Goal: Obtain resource: Download file/media

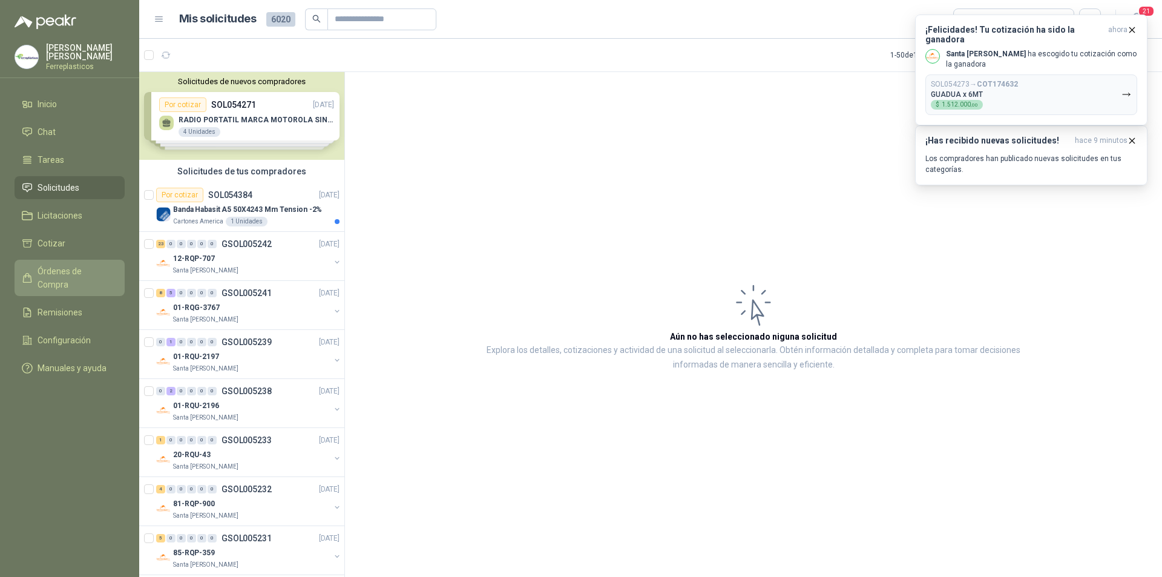
click at [68, 265] on span "Órdenes de Compra" at bounding box center [76, 277] width 76 height 27
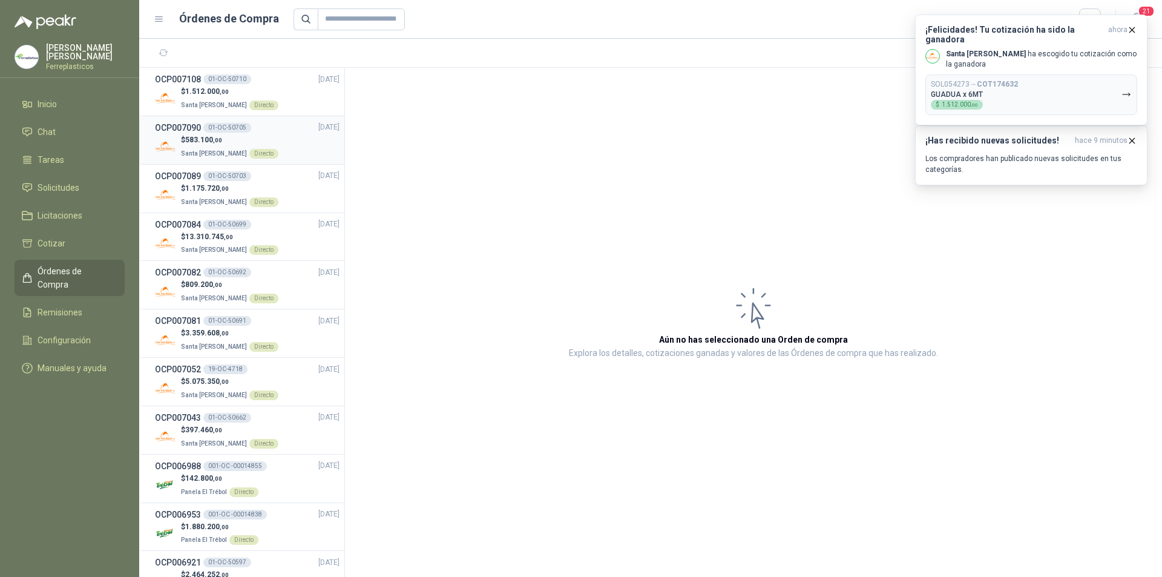
click at [304, 134] on div "$ 583.100 ,00 Santa [PERSON_NAME] Directo" at bounding box center [247, 146] width 185 height 25
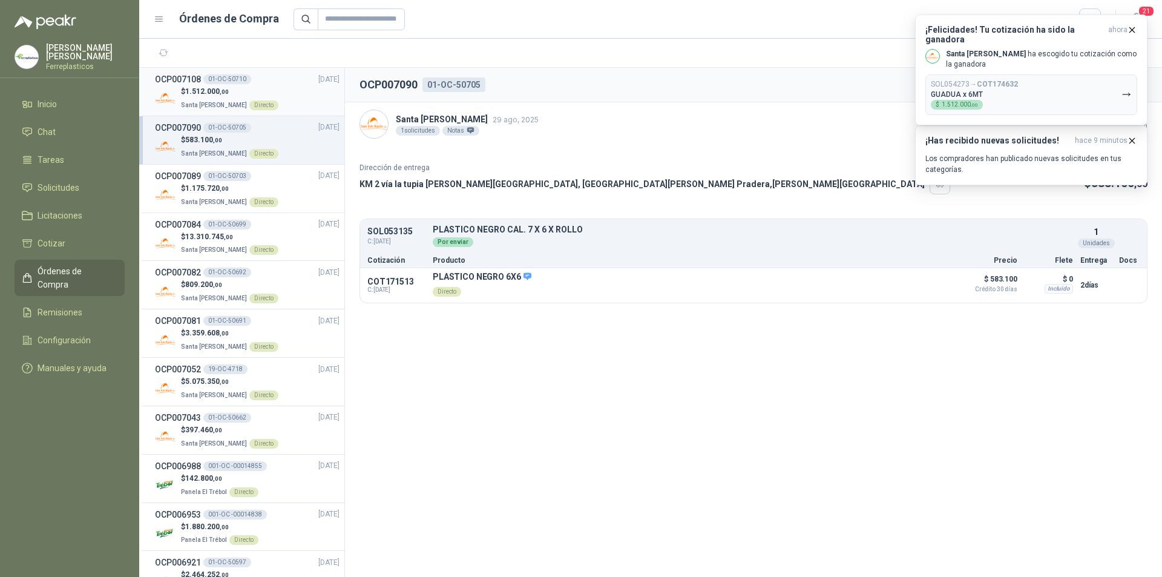
click at [299, 96] on div "$ 1.512.000 ,00 Santa [PERSON_NAME] Directo" at bounding box center [247, 98] width 185 height 25
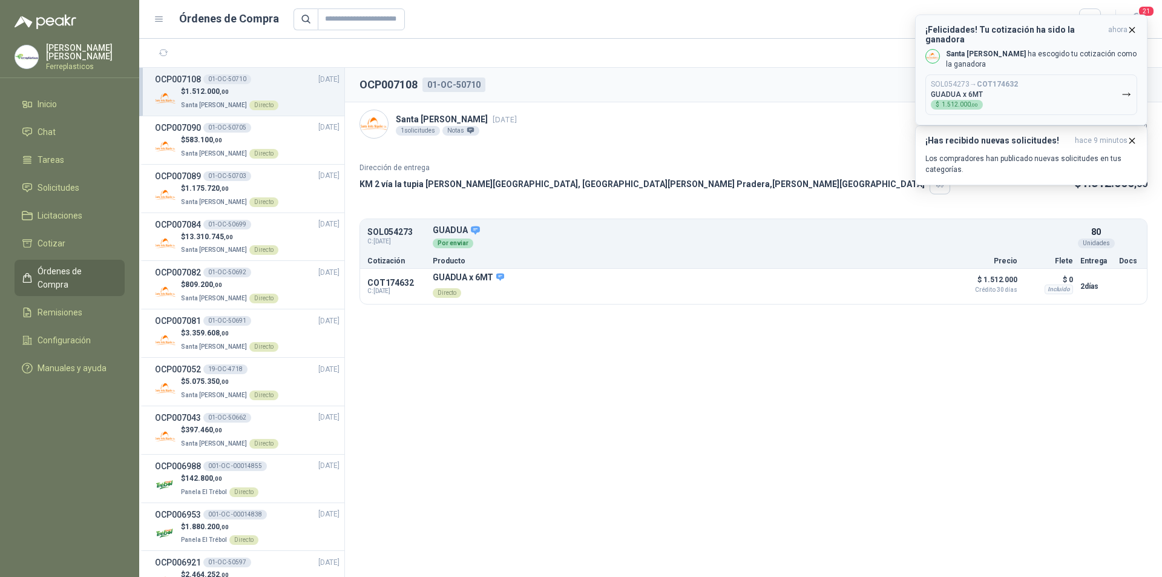
click at [1130, 28] on icon "button" at bounding box center [1132, 29] width 5 height 5
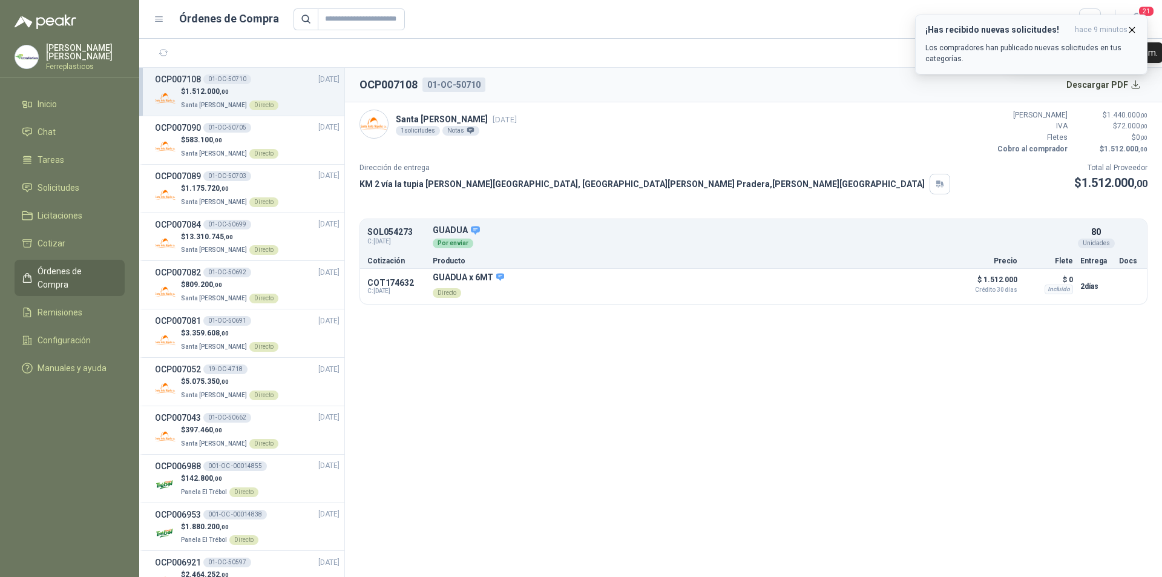
click at [1131, 28] on icon "button" at bounding box center [1132, 30] width 10 height 10
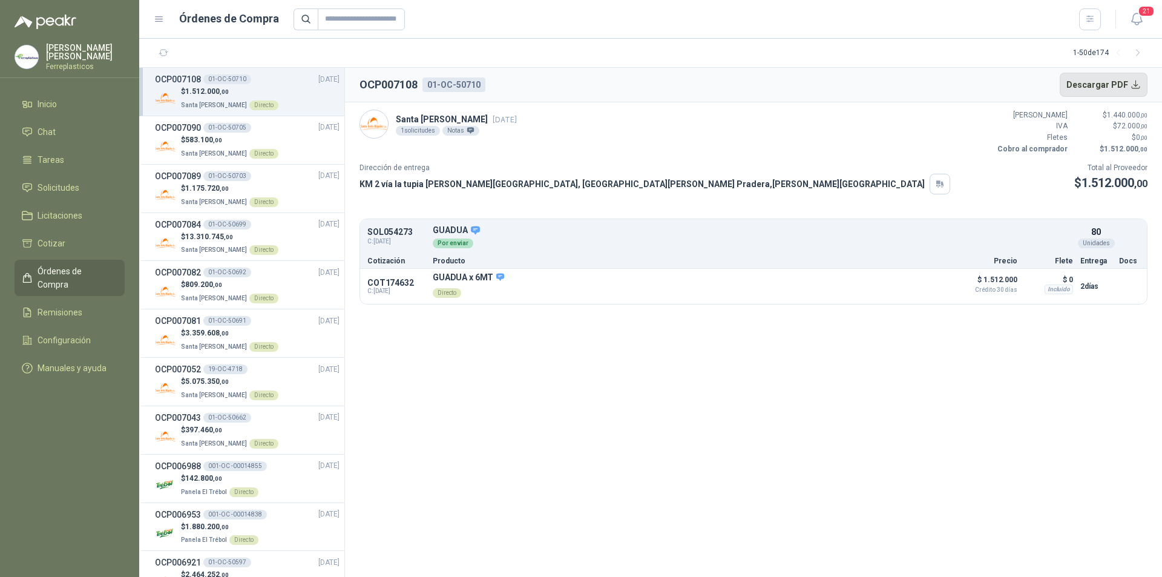
click at [1091, 85] on button "Descargar PDF" at bounding box center [1104, 85] width 88 height 24
